Goal: Task Accomplishment & Management: Complete application form

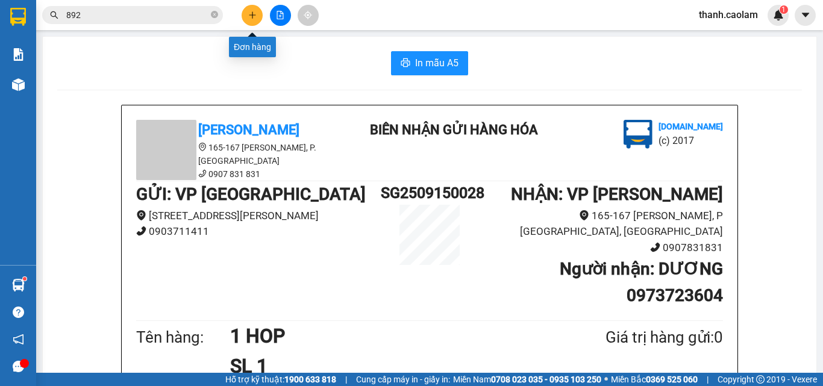
click at [250, 13] on icon "plus" at bounding box center [252, 15] width 8 height 8
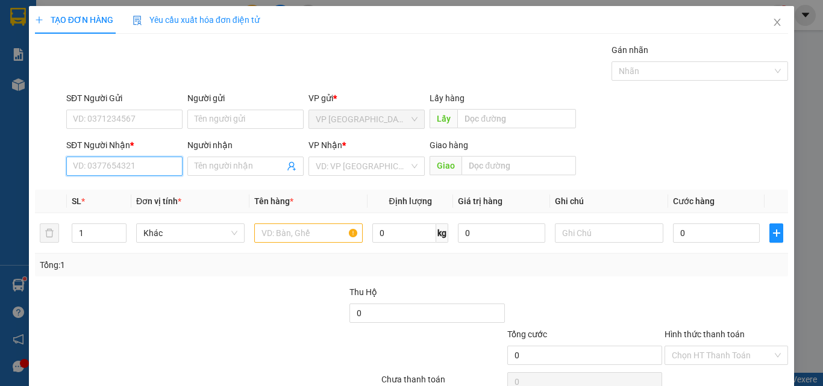
click at [151, 165] on input "SĐT Người Nhận *" at bounding box center [124, 166] width 116 height 19
type input "0886941411"
click at [137, 193] on div "0886941411 - HUNG" at bounding box center [123, 190] width 101 height 13
type input "HUNG"
type input "0886941411"
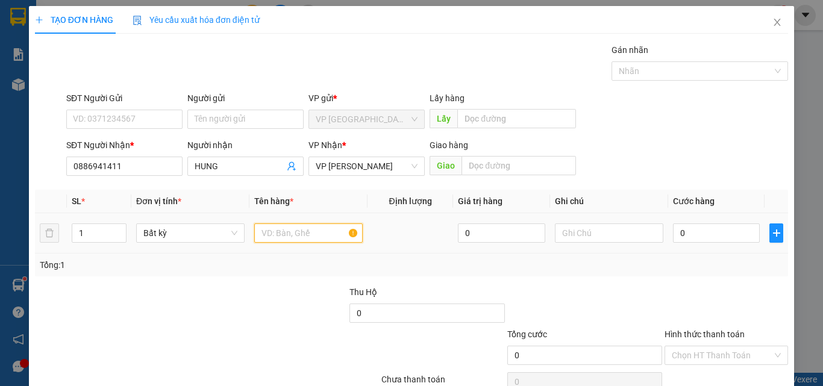
click at [288, 235] on input "text" at bounding box center [308, 233] width 109 height 19
type input "1 BAO"
click at [723, 231] on input "0" at bounding box center [716, 233] width 87 height 19
type input "5"
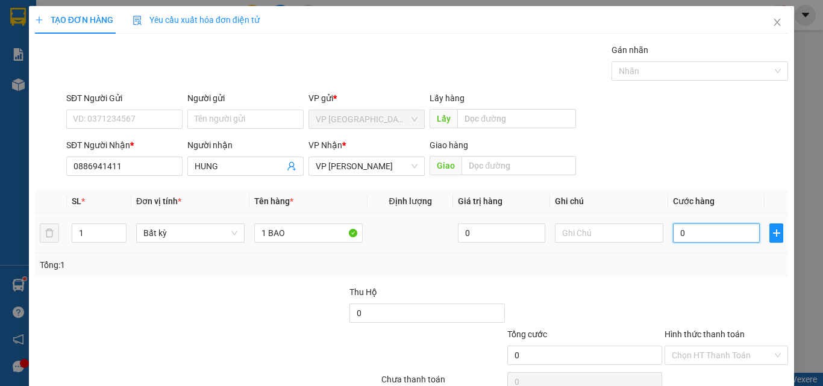
type input "5"
type input "0"
type input "04"
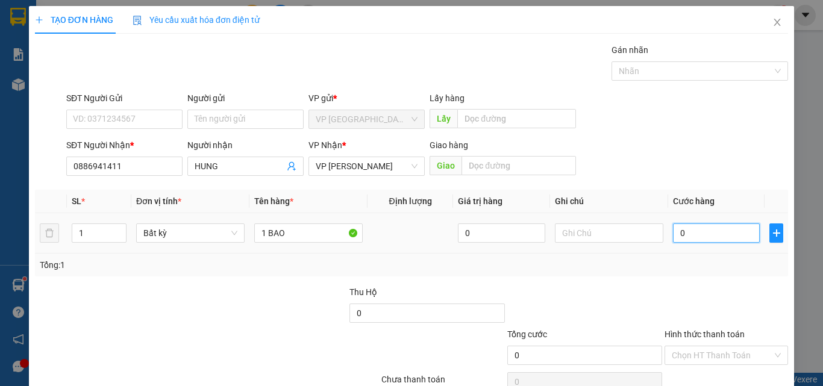
type input "4"
type input "040"
type input "40"
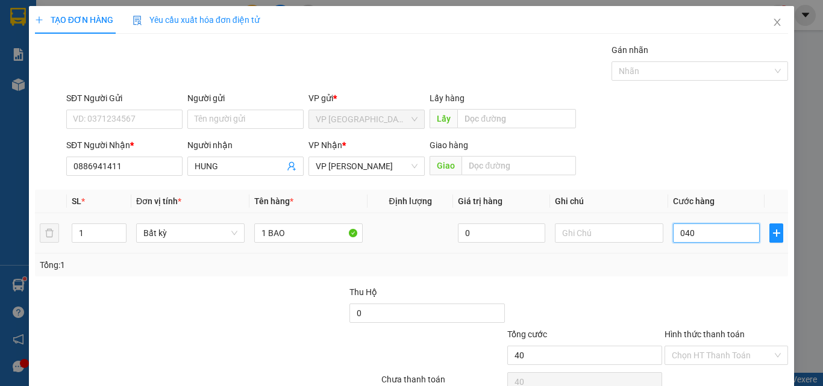
type input "0.400"
type input "400"
type input "04.000"
type input "4.000"
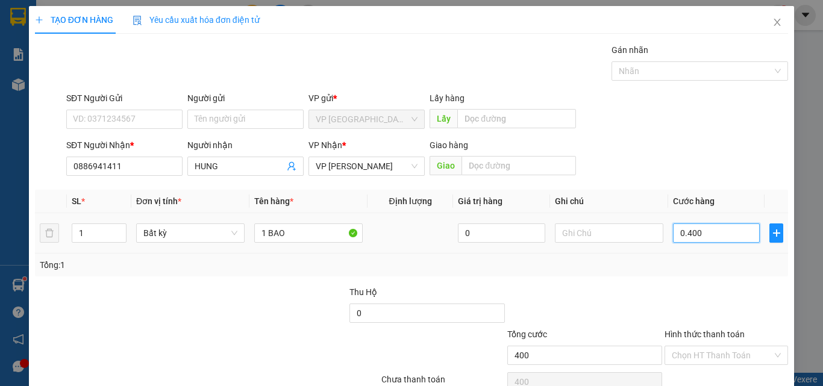
type input "4.000"
type input "0.400"
type input "400"
type input "040"
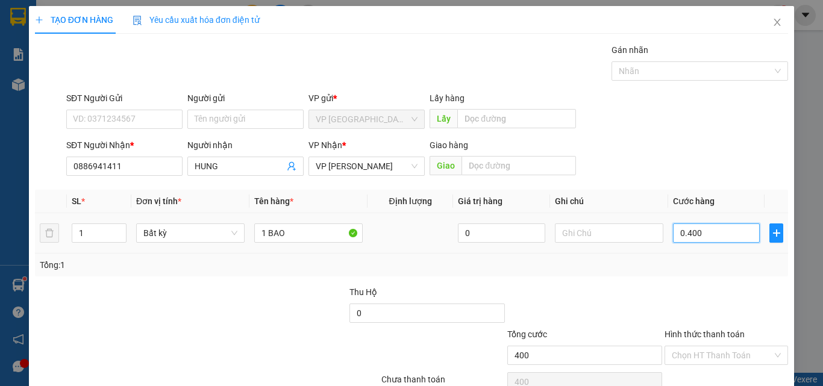
type input "40"
type input "04"
type input "4"
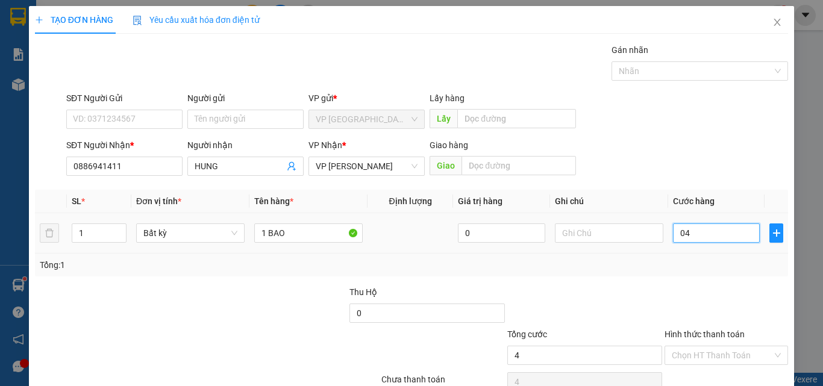
type input "0"
click at [673, 233] on input "0" at bounding box center [716, 233] width 87 height 19
type input "40"
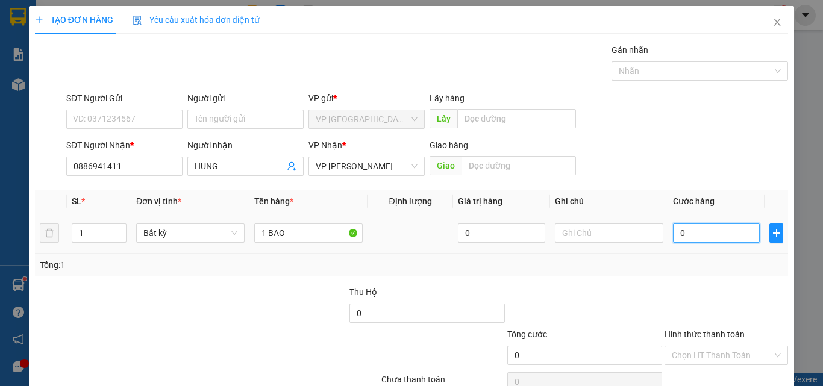
type input "40"
type input "400"
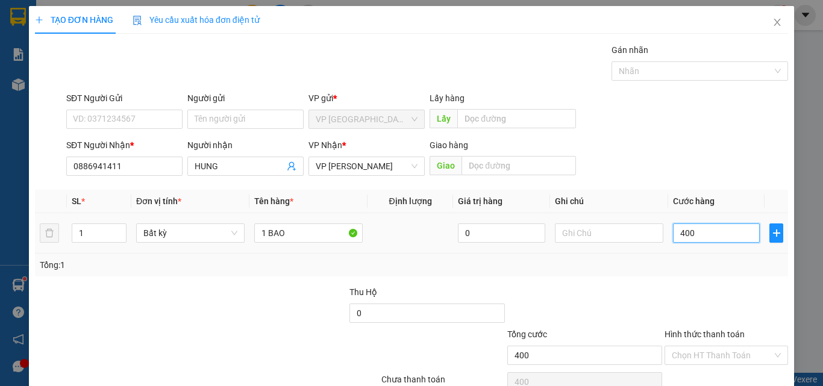
type input "4.000"
type input "40.000"
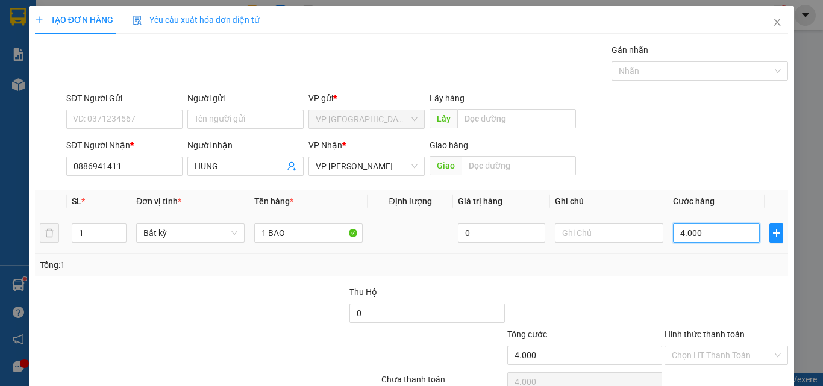
type input "40.000"
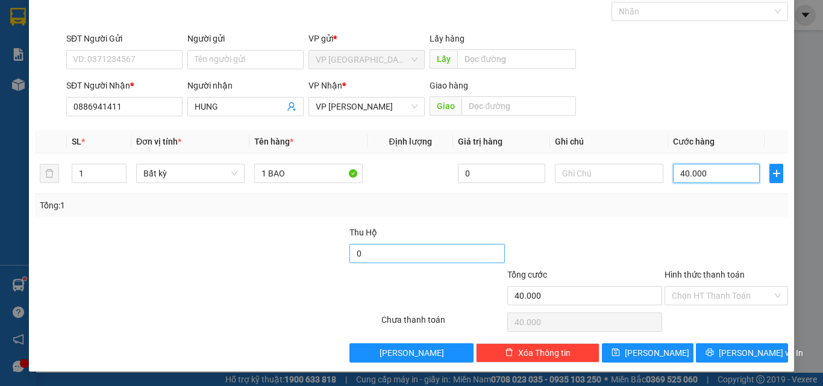
type input "40.000"
click at [388, 250] on input "0" at bounding box center [427, 253] width 155 height 19
click at [382, 254] on input "1.500.000" at bounding box center [427, 253] width 155 height 19
click at [350, 253] on input "0" at bounding box center [427, 253] width 155 height 19
click at [368, 255] on input "150" at bounding box center [427, 253] width 155 height 19
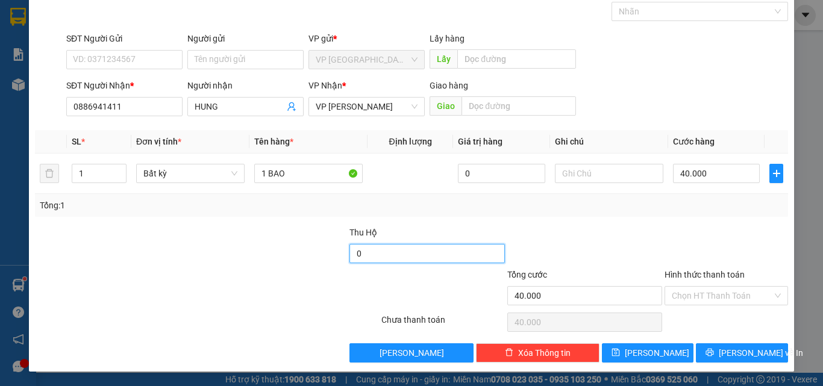
click at [350, 254] on input "0" at bounding box center [427, 253] width 155 height 19
type input "1.550.000"
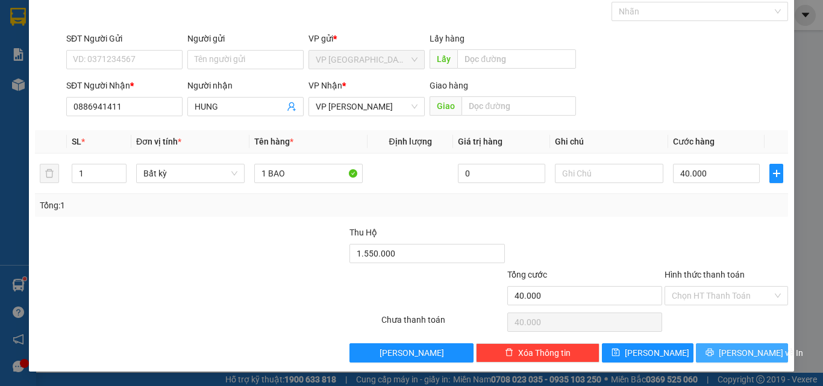
click at [729, 354] on span "[PERSON_NAME] và In" at bounding box center [761, 353] width 84 height 13
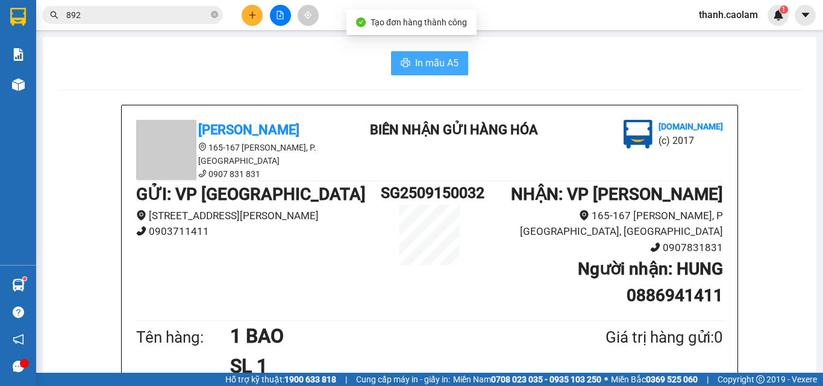
click at [435, 63] on span "In mẫu A5" at bounding box center [436, 62] width 43 height 15
click at [420, 61] on span "In mẫu A5" at bounding box center [436, 62] width 43 height 15
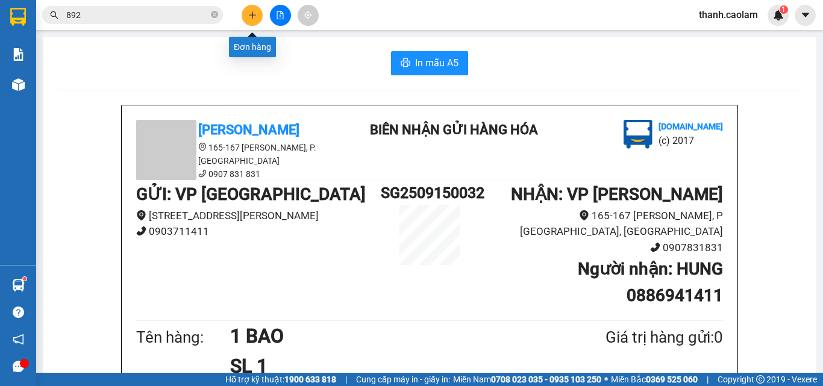
click at [257, 17] on button at bounding box center [252, 15] width 21 height 21
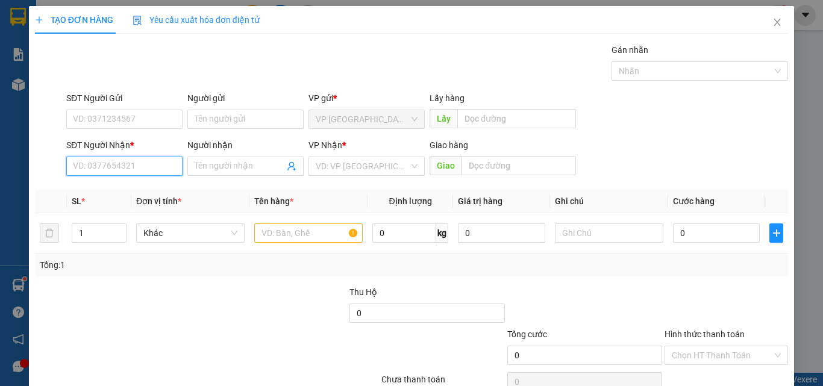
click at [136, 164] on input "SĐT Người Nhận *" at bounding box center [124, 166] width 116 height 19
type input "0913463697"
click at [107, 186] on div "0913463697 - Xuân" at bounding box center [123, 190] width 101 height 13
type input "Xuân"
type input "0913463697"
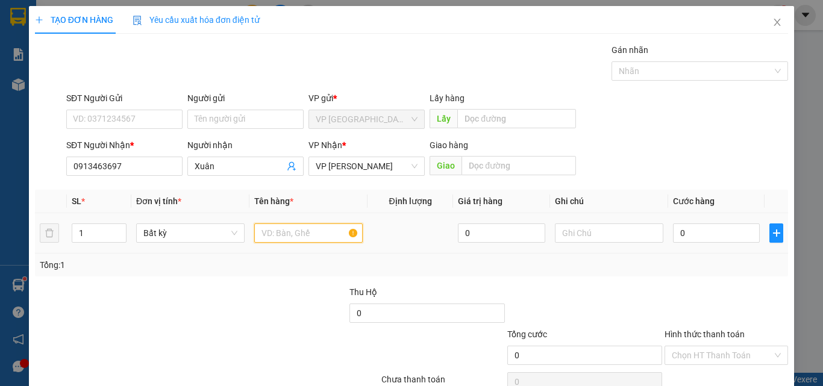
click at [285, 234] on input "text" at bounding box center [308, 233] width 109 height 19
type input "1 HOP"
click at [714, 230] on input "0" at bounding box center [716, 233] width 87 height 19
type input "4"
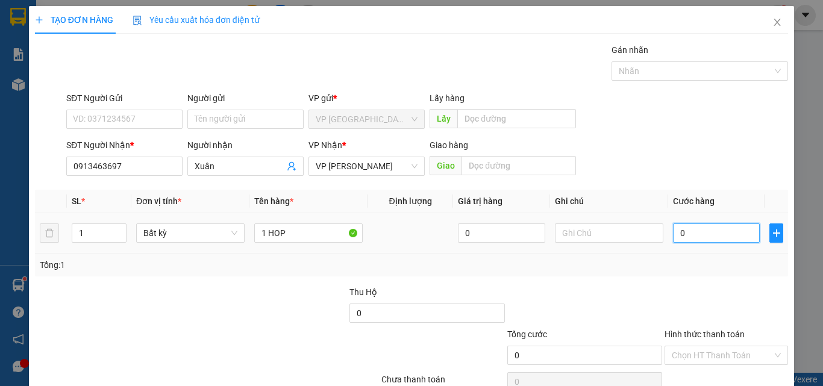
type input "4"
type input "40"
type input "400"
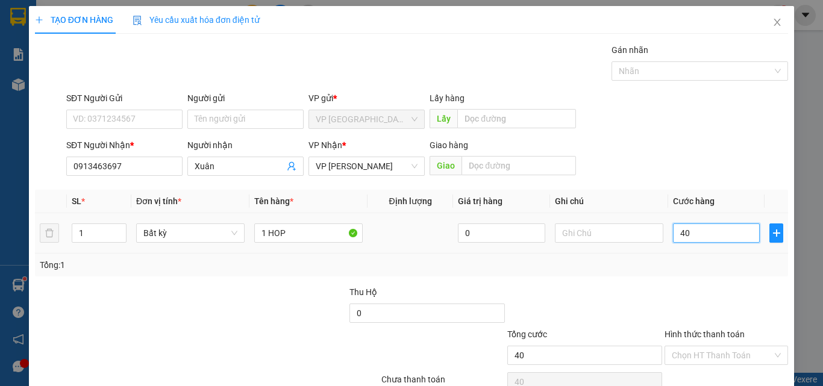
type input "400"
type input "4.000"
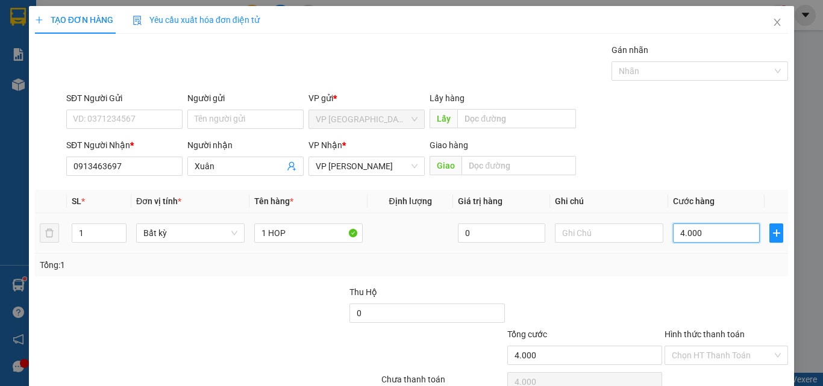
type input "40.000"
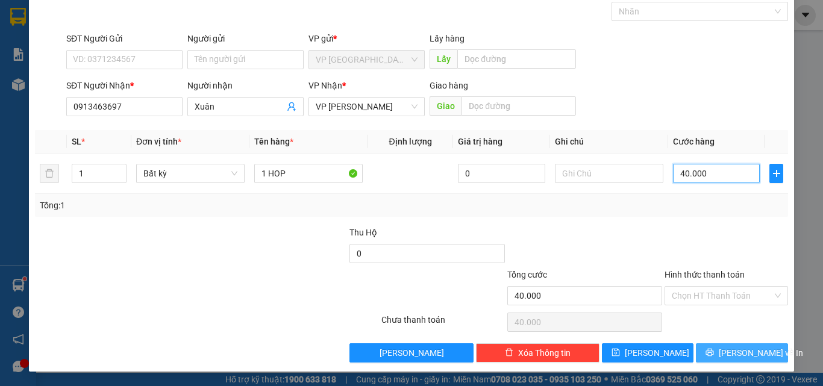
type input "40.000"
click at [743, 352] on span "[PERSON_NAME] và In" at bounding box center [761, 353] width 84 height 13
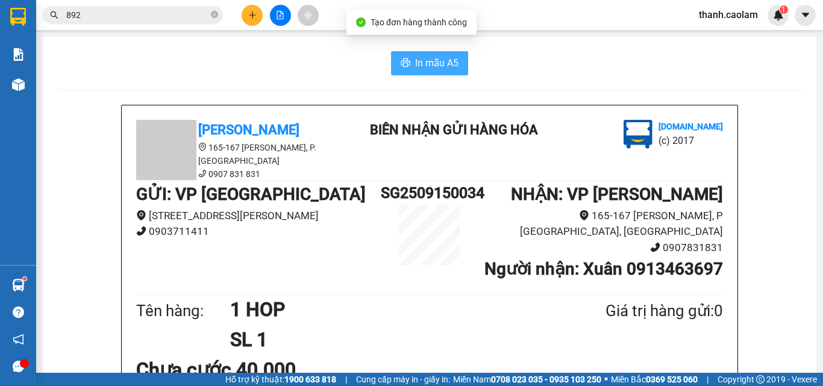
click at [441, 59] on span "In mẫu A5" at bounding box center [436, 62] width 43 height 15
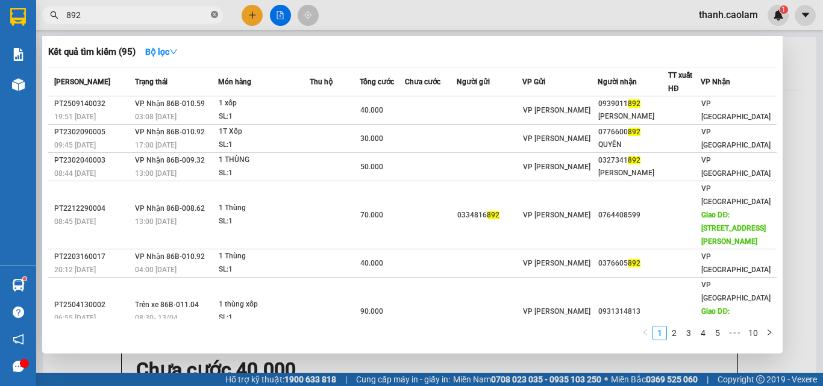
click at [215, 13] on icon "close-circle" at bounding box center [214, 14] width 7 height 7
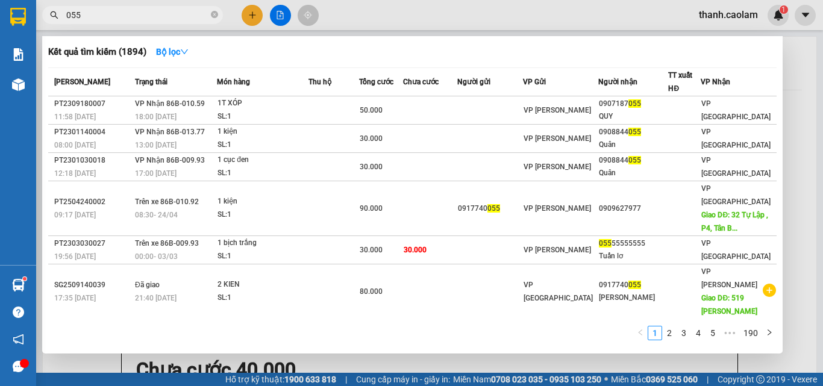
type input "055"
click at [256, 16] on div at bounding box center [411, 193] width 823 height 386
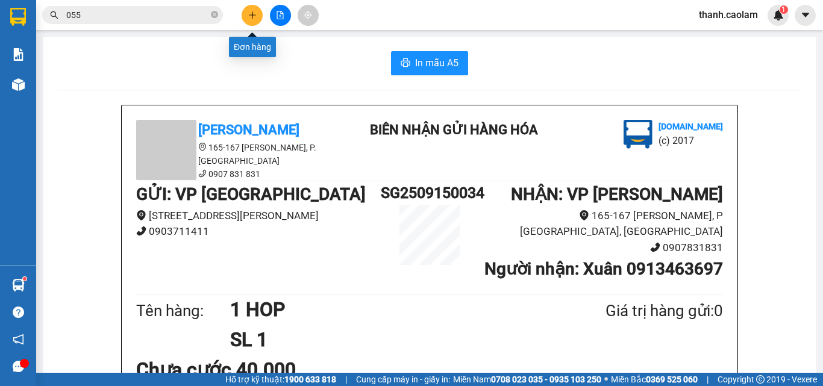
click at [248, 13] on icon "plus" at bounding box center [252, 15] width 8 height 8
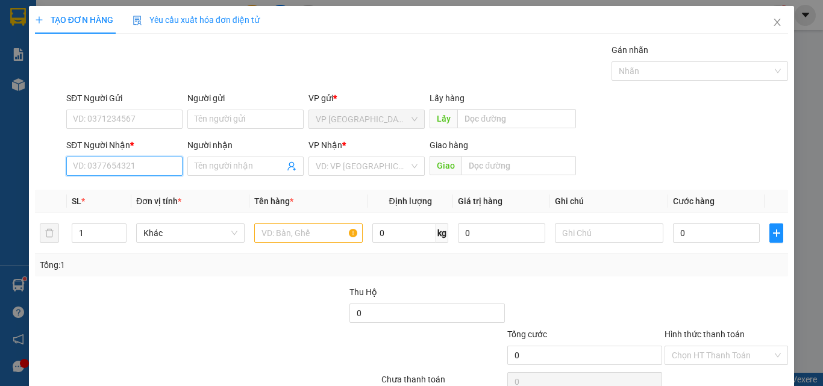
click at [154, 165] on input "SĐT Người Nhận *" at bounding box center [124, 166] width 116 height 19
click at [120, 189] on div "0917740055 - [PERSON_NAME]" at bounding box center [132, 190] width 119 height 13
type input "0917740055"
type input "[PERSON_NAME]"
type input "519 [PERSON_NAME]"
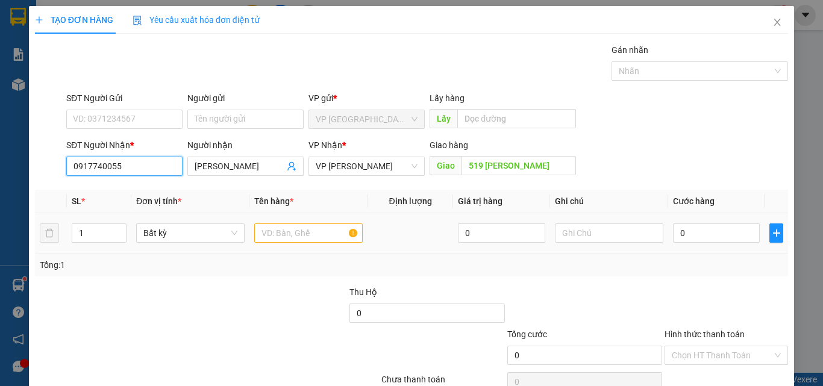
type input "0917740055"
click at [304, 230] on input "text" at bounding box center [308, 233] width 109 height 19
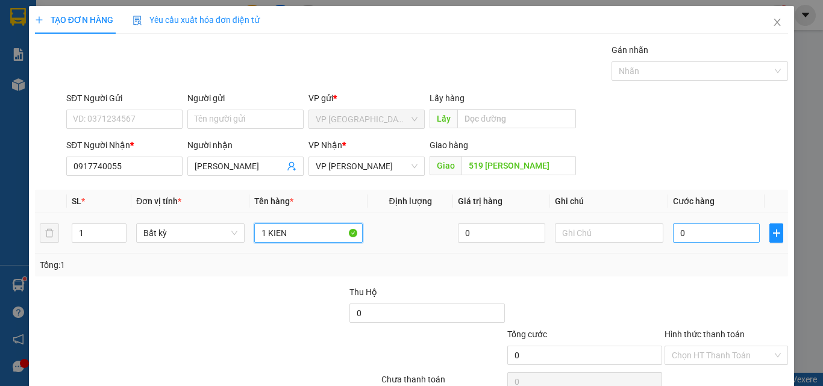
type input "1 KIEN"
click at [703, 231] on input "0" at bounding box center [716, 233] width 87 height 19
type input "4"
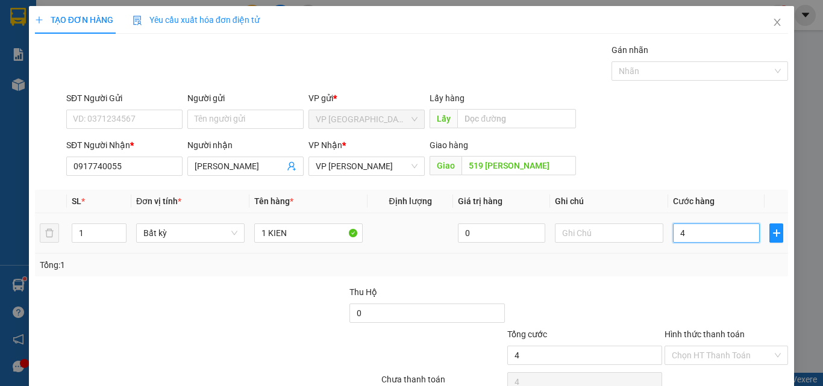
type input "40"
type input "400"
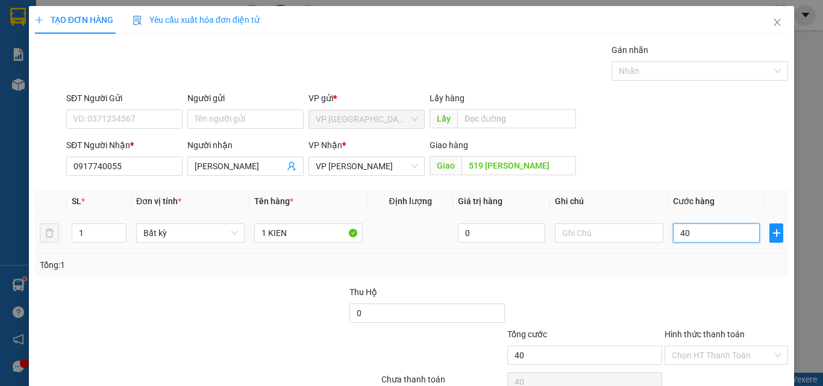
type input "400"
type input "4.000"
type input "40.000"
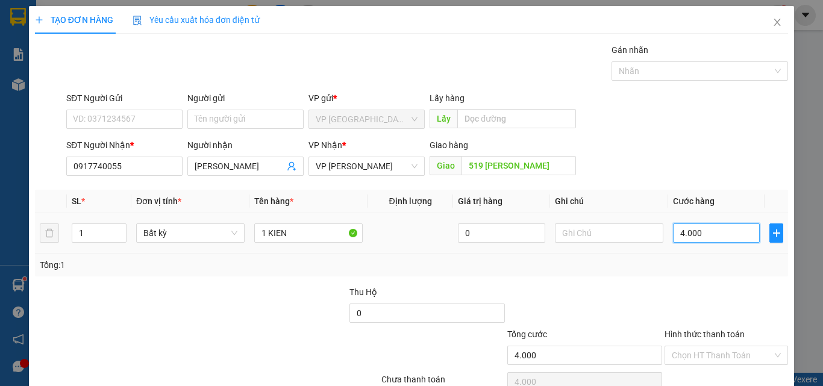
type input "40.000"
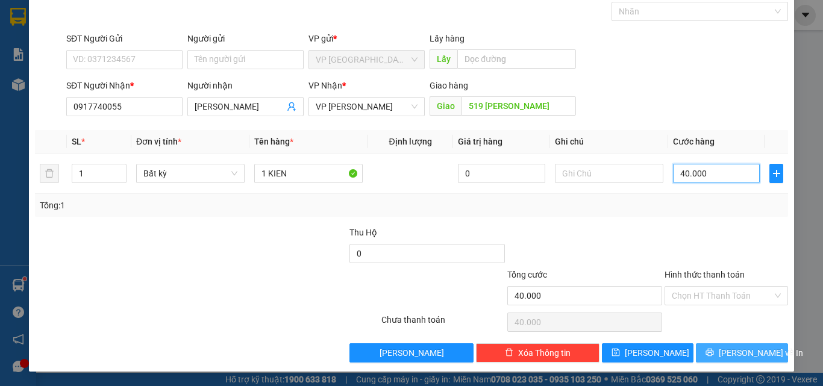
type input "40.000"
click at [735, 350] on span "[PERSON_NAME] và In" at bounding box center [761, 353] width 84 height 13
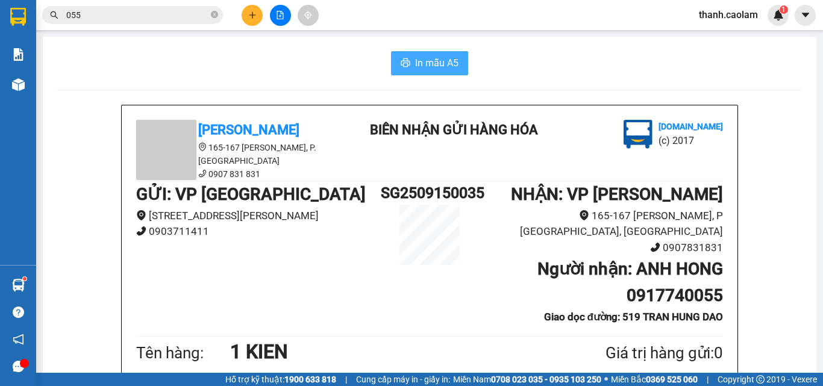
click at [415, 58] on span "In mẫu A5" at bounding box center [436, 62] width 43 height 15
click at [257, 14] on button at bounding box center [252, 15] width 21 height 21
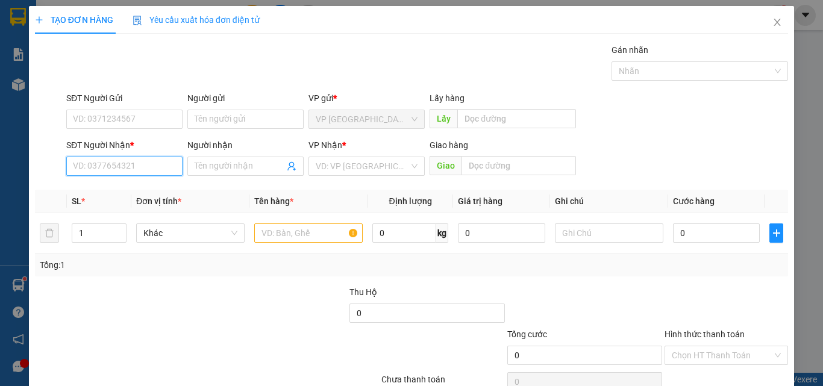
click at [122, 168] on input "SĐT Người Nhận *" at bounding box center [124, 166] width 116 height 19
click at [131, 194] on div "0913173147 - LONG" at bounding box center [123, 190] width 101 height 13
type input "0913173147"
type input "LONG"
type input "KM 15"
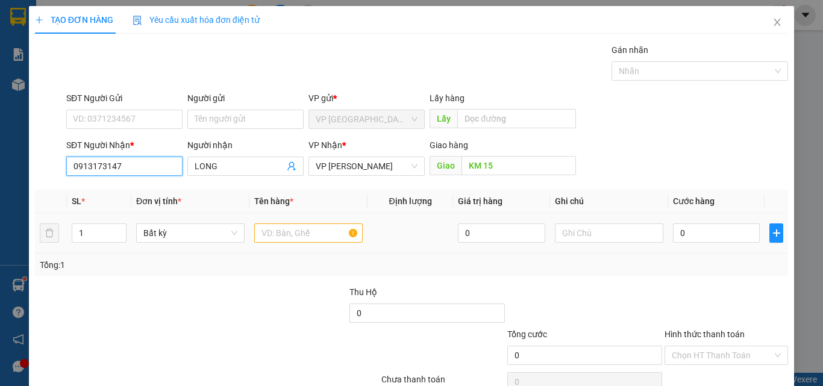
type input "0913173147"
click at [291, 226] on input "text" at bounding box center [308, 233] width 109 height 19
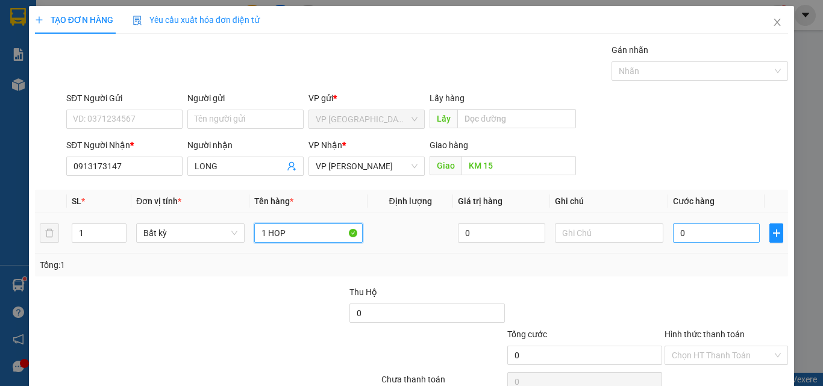
type input "1 HOP"
click at [708, 229] on input "0" at bounding box center [716, 233] width 87 height 19
type input "3"
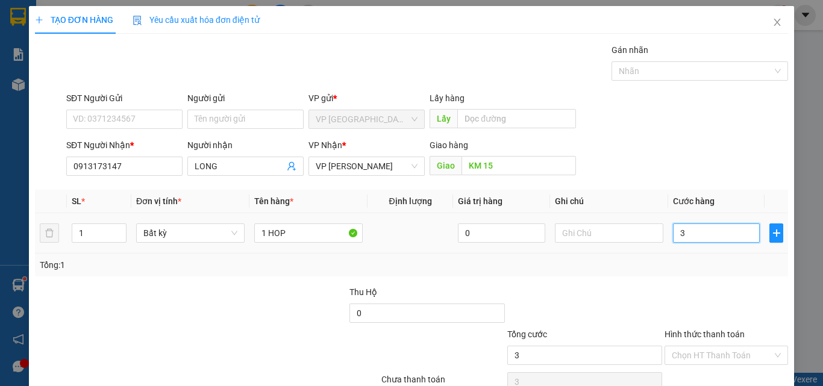
type input "30"
type input "300"
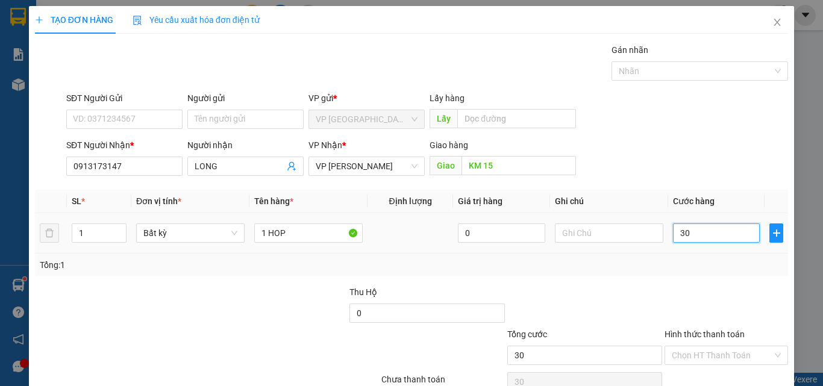
type input "300"
type input "3.000"
type input "30.000"
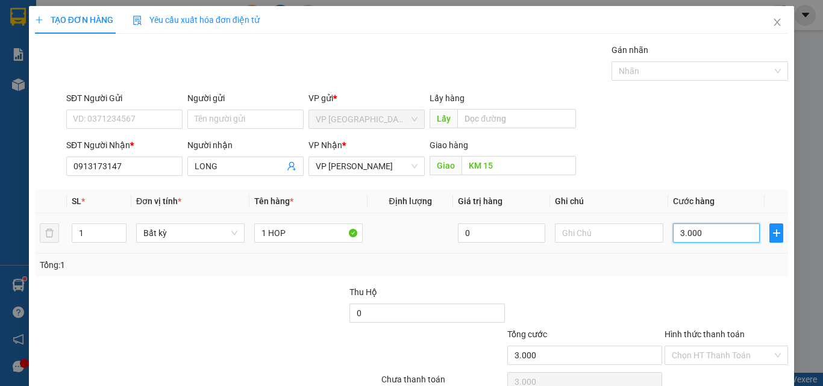
type input "30.000"
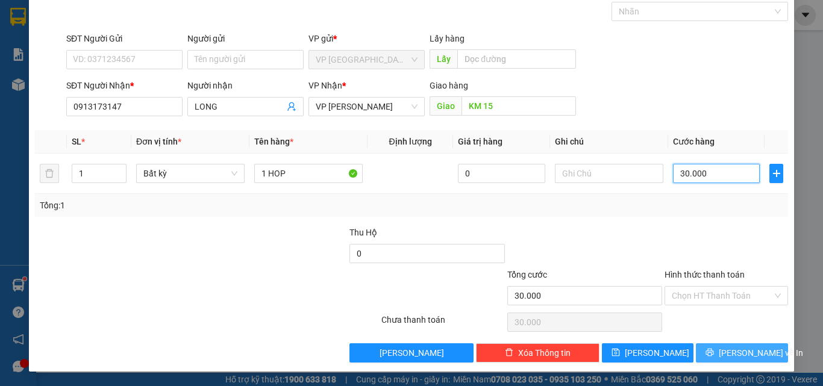
type input "30.000"
click at [737, 356] on span "[PERSON_NAME] và In" at bounding box center [761, 353] width 84 height 13
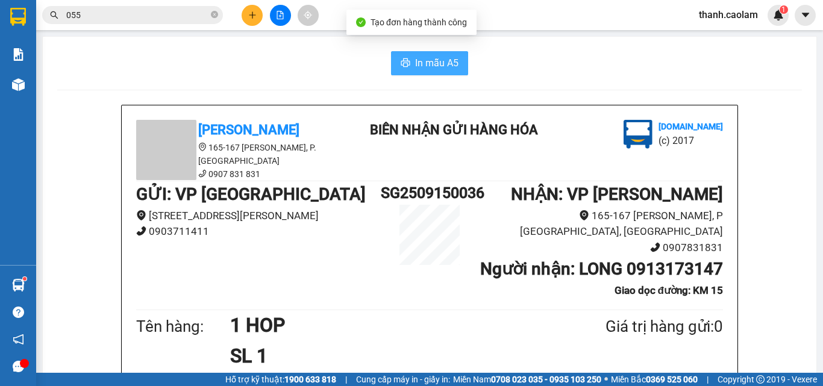
click at [418, 61] on span "In mẫu A5" at bounding box center [436, 62] width 43 height 15
click at [251, 14] on icon "plus" at bounding box center [252, 15] width 8 height 8
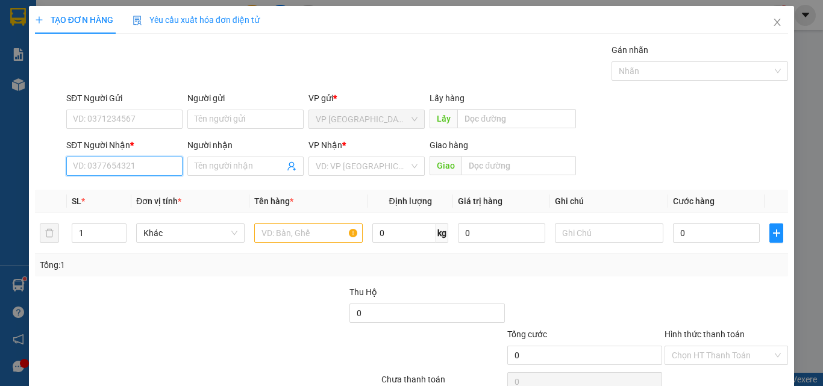
click at [136, 163] on input "SĐT Người Nhận *" at bounding box center [124, 166] width 116 height 19
click at [113, 192] on div "0348520303 - HIẾU" at bounding box center [123, 190] width 101 height 13
type input "0348520303"
type input "HIẾU"
type input "KM 24"
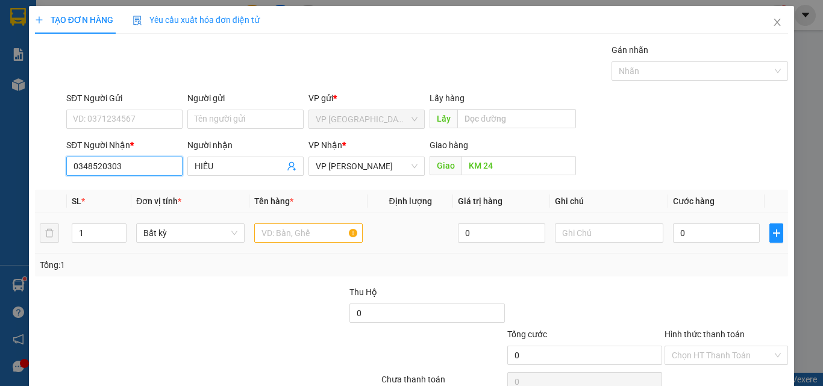
type input "0348520303"
click at [291, 233] on input "text" at bounding box center [308, 233] width 109 height 19
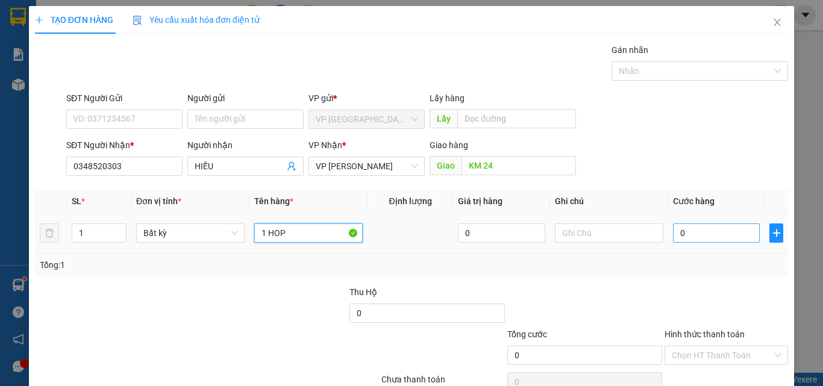
type input "1 HOP"
click at [722, 231] on input "0" at bounding box center [716, 233] width 87 height 19
type input "3"
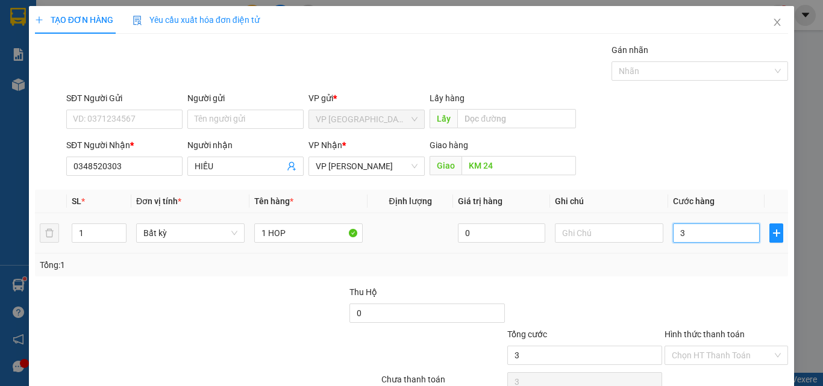
type input "30"
type input "300"
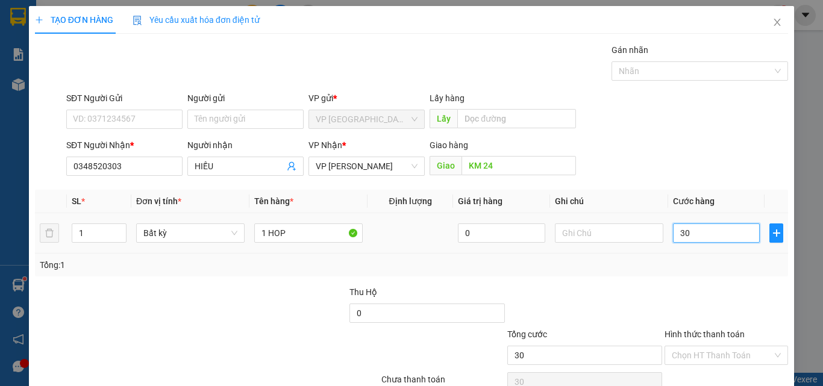
type input "300"
type input "3.000"
type input "30.000"
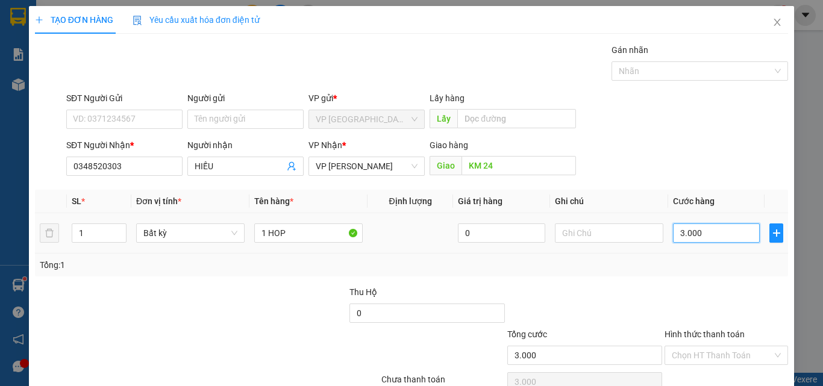
type input "30.000"
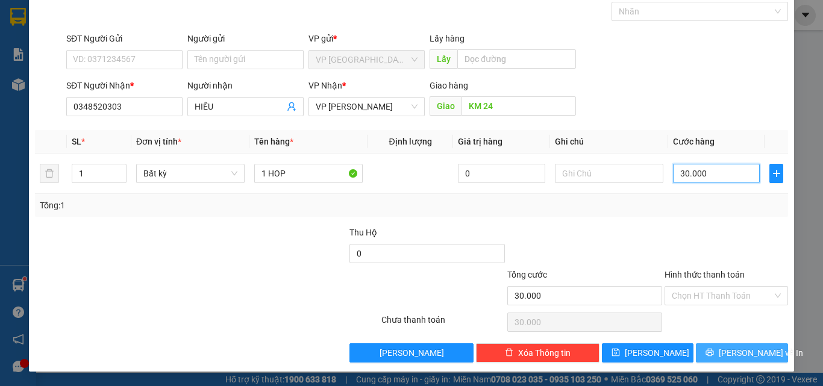
type input "30.000"
click at [728, 354] on span "[PERSON_NAME] và In" at bounding box center [761, 353] width 84 height 13
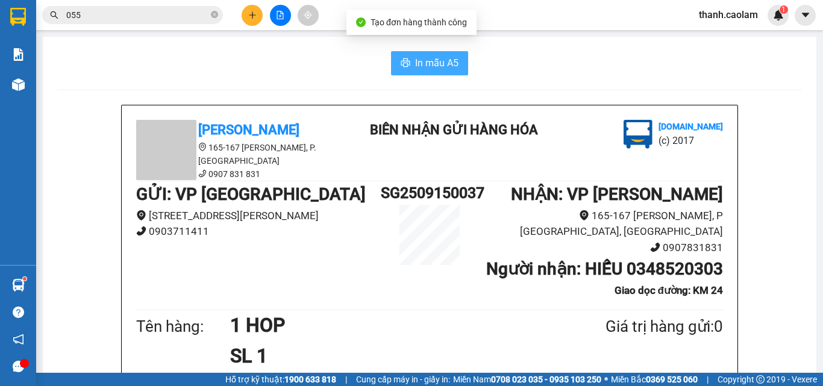
click at [424, 54] on button "In mẫu A5" at bounding box center [429, 63] width 77 height 24
